Goal: Entertainment & Leisure: Consume media (video, audio)

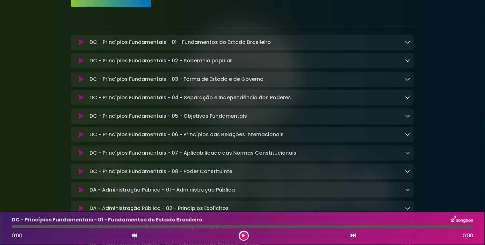
click at [82, 42] on icon at bounding box center [81, 42] width 5 height 6
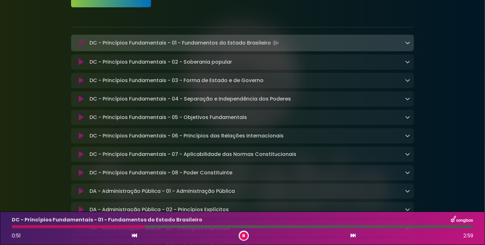
click at [81, 42] on icon at bounding box center [81, 43] width 4 height 6
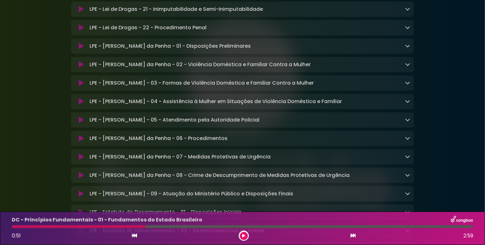
scroll to position [1338, 0]
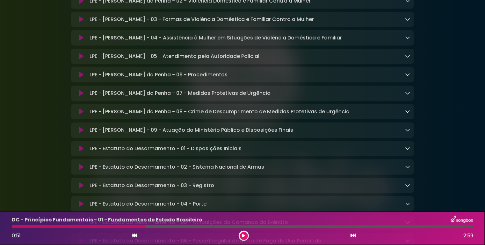
click at [78, 97] on button at bounding box center [81, 93] width 12 height 6
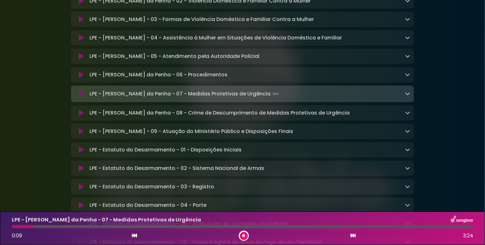
click at [80, 78] on icon at bounding box center [81, 75] width 5 height 6
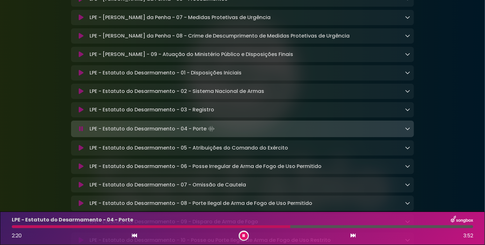
scroll to position [1466, 0]
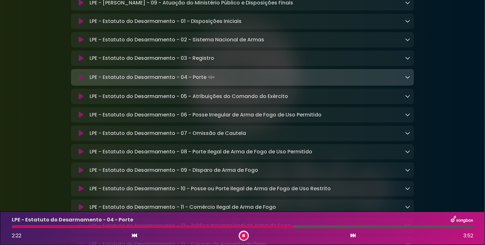
click at [80, 81] on icon at bounding box center [81, 77] width 4 height 6
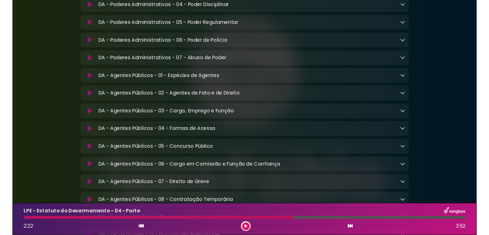
scroll to position [669, 0]
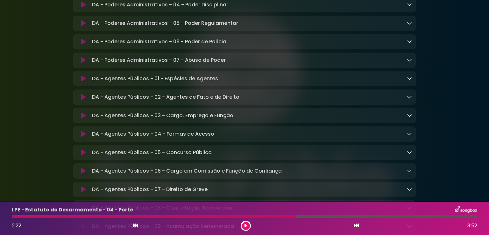
drag, startPoint x: 245, startPoint y: 225, endPoint x: 241, endPoint y: 223, distance: 4.0
click at [245, 225] on icon at bounding box center [246, 226] width 3 height 4
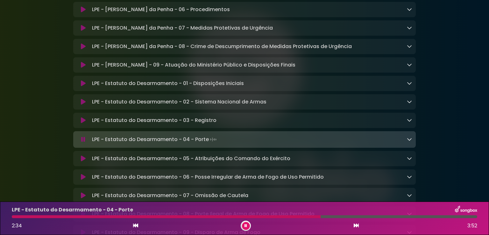
scroll to position [1402, 0]
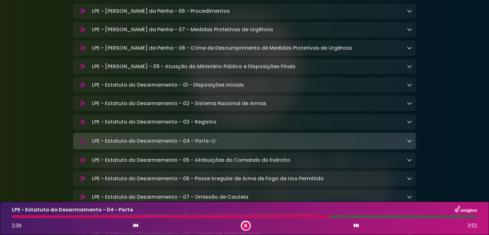
click at [179, 52] on p "LPE - [PERSON_NAME] da Penha - 08 - Crime de Descumprimento de Medidas Protetiv…" at bounding box center [222, 48] width 260 height 8
click at [85, 51] on button at bounding box center [83, 48] width 12 height 6
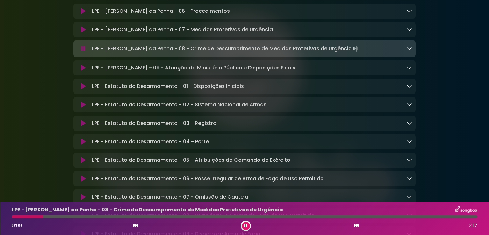
click at [83, 71] on icon at bounding box center [83, 68] width 5 height 6
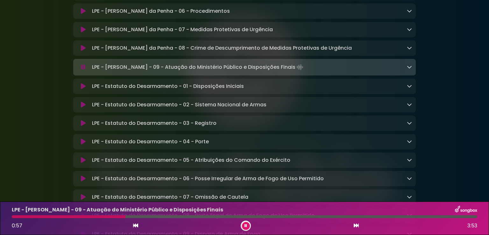
click at [408, 69] on icon at bounding box center [409, 66] width 5 height 5
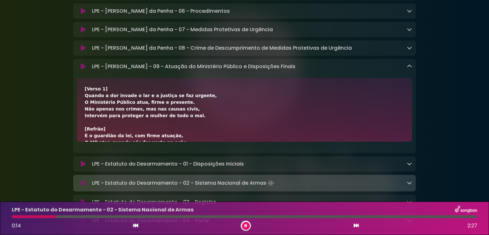
click at [245, 227] on icon at bounding box center [246, 226] width 3 height 4
